Goal: Transaction & Acquisition: Purchase product/service

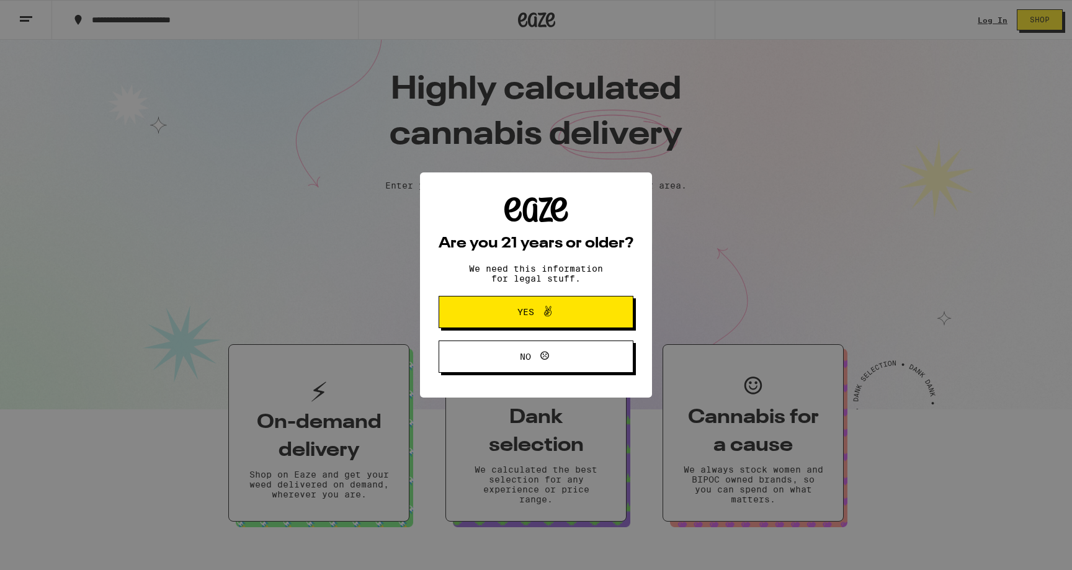
click at [996, 23] on div "Are you 21 years or older? We need this information for legal stuff. Yes No" at bounding box center [536, 285] width 1072 height 570
click at [579, 328] on button "Yes" at bounding box center [535, 312] width 195 height 32
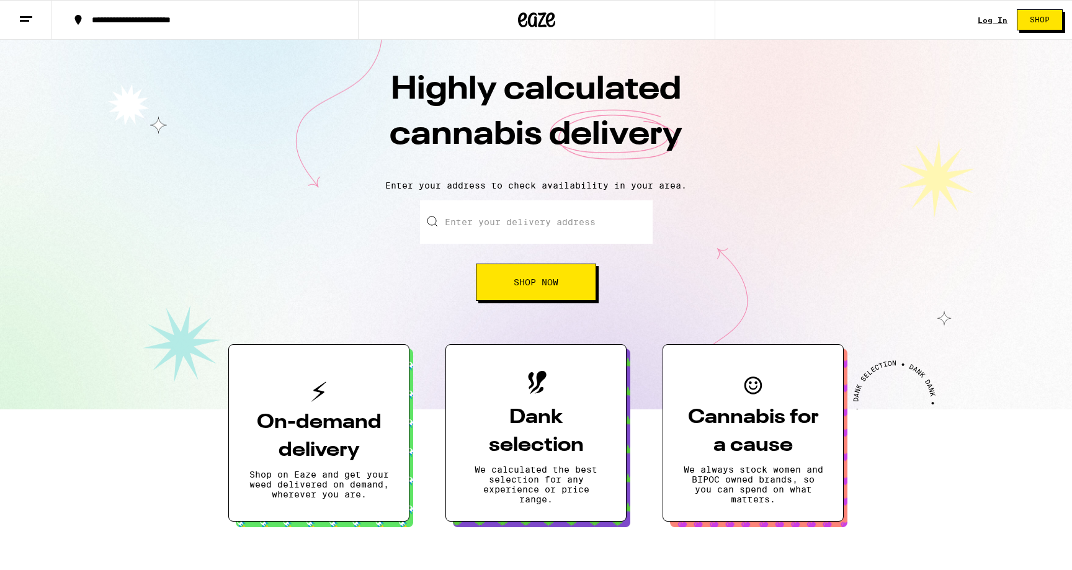
click at [998, 22] on div "Log In" at bounding box center [992, 20] width 30 height 8
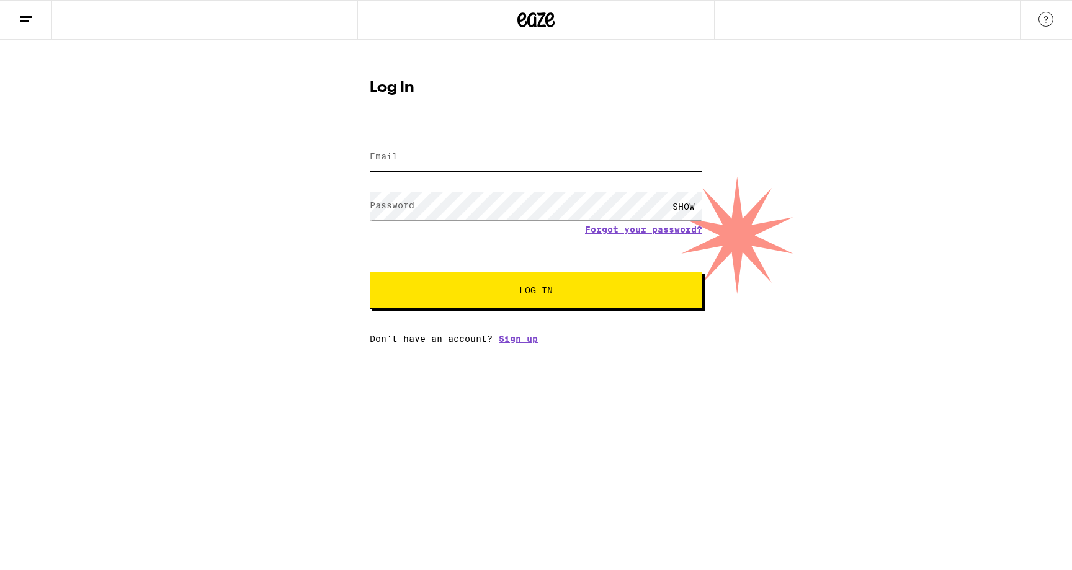
type input "[PERSON_NAME][EMAIL_ADDRESS][PERSON_NAME][DOMAIN_NAME]"
click at [541, 298] on button "Log In" at bounding box center [536, 290] width 332 height 37
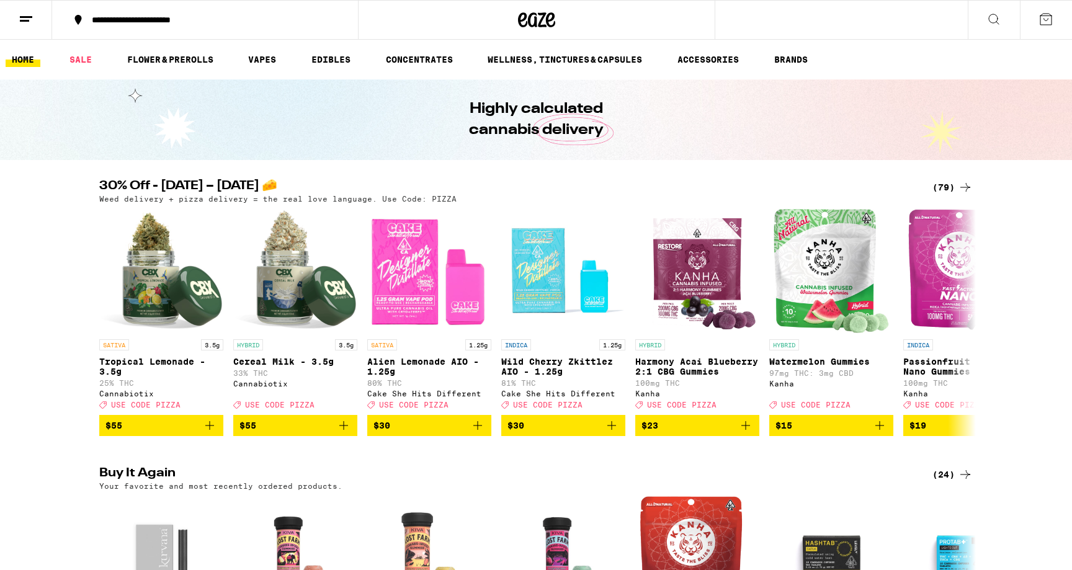
click at [952, 184] on div "(79)" at bounding box center [952, 187] width 40 height 15
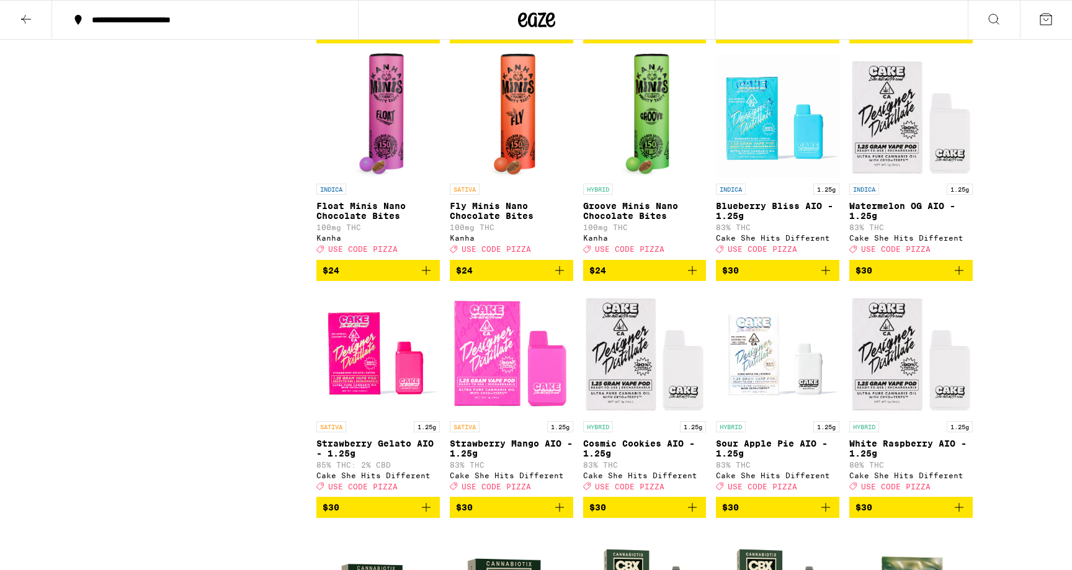
scroll to position [2207, 0]
